Goal: Register for event/course

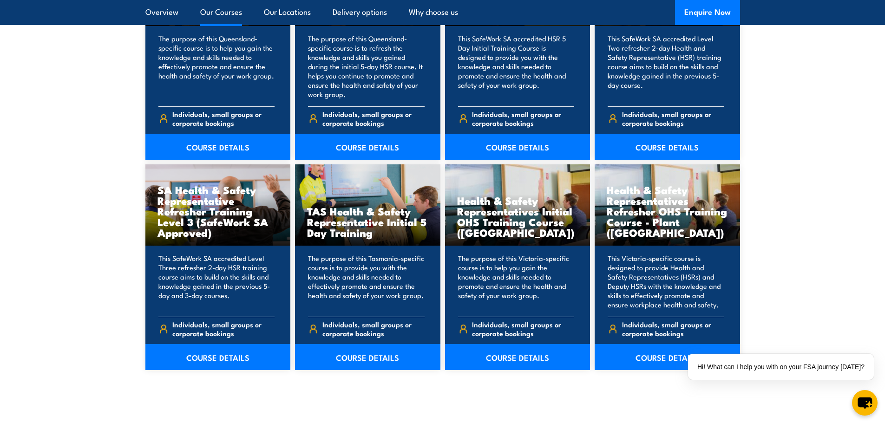
scroll to position [1348, 0]
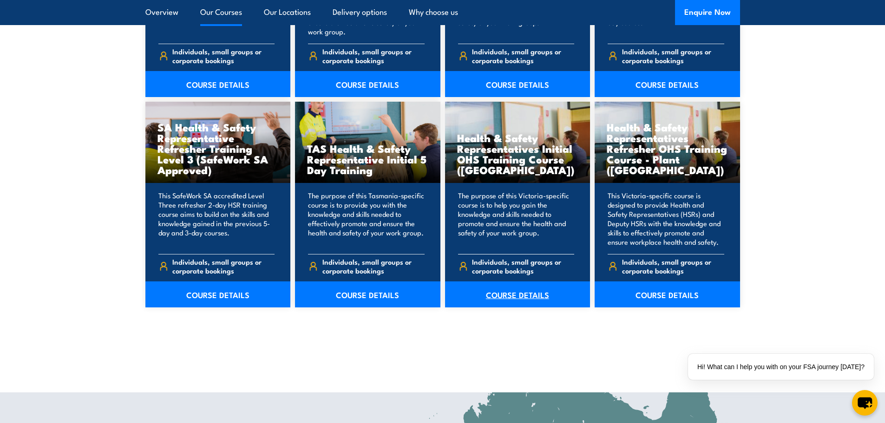
click at [524, 300] on link "COURSE DETAILS" at bounding box center [517, 295] width 145 height 26
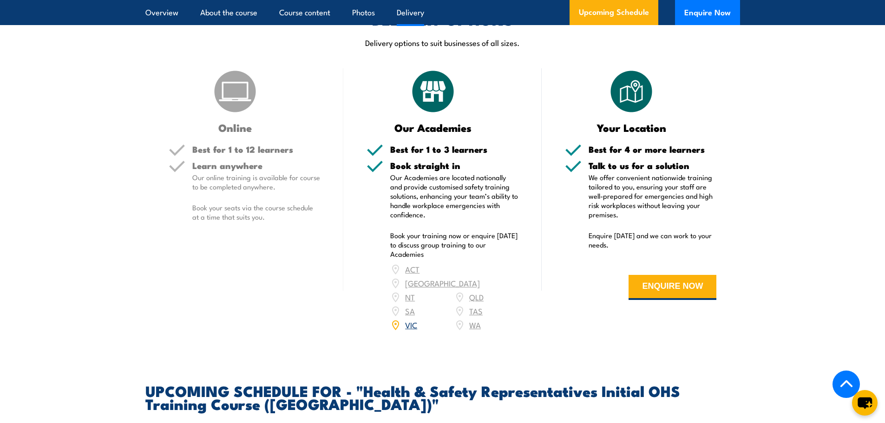
scroll to position [1208, 0]
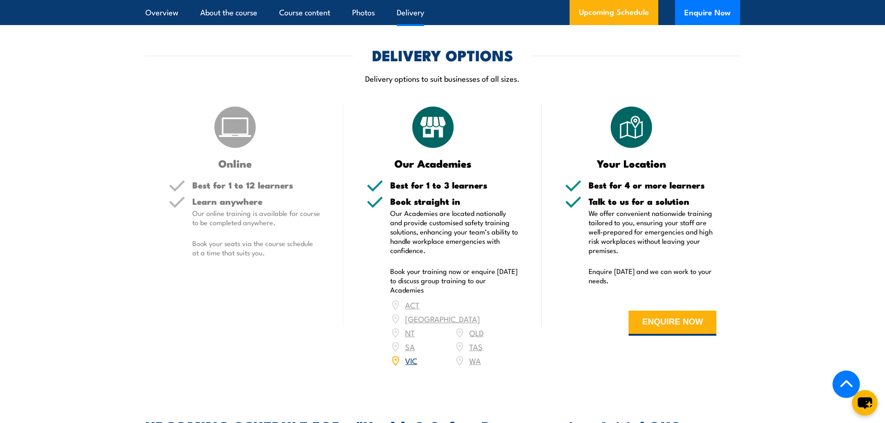
click at [411, 355] on link "VIC" at bounding box center [411, 360] width 12 height 11
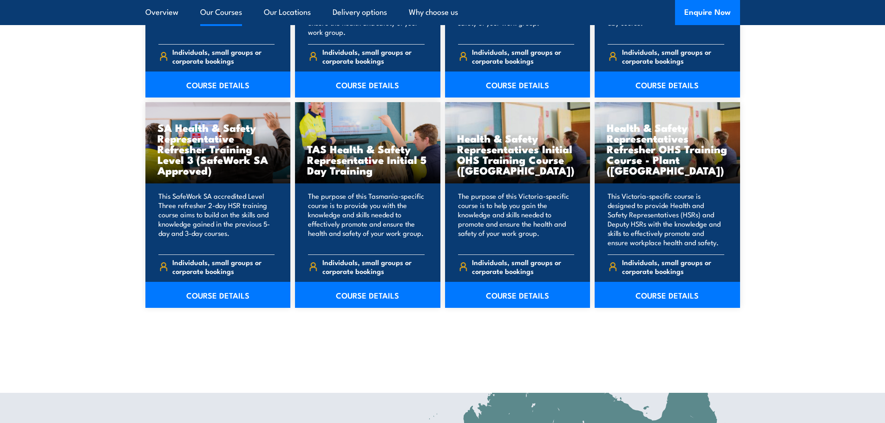
scroll to position [1348, 0]
